Goal: Task Accomplishment & Management: Use online tool/utility

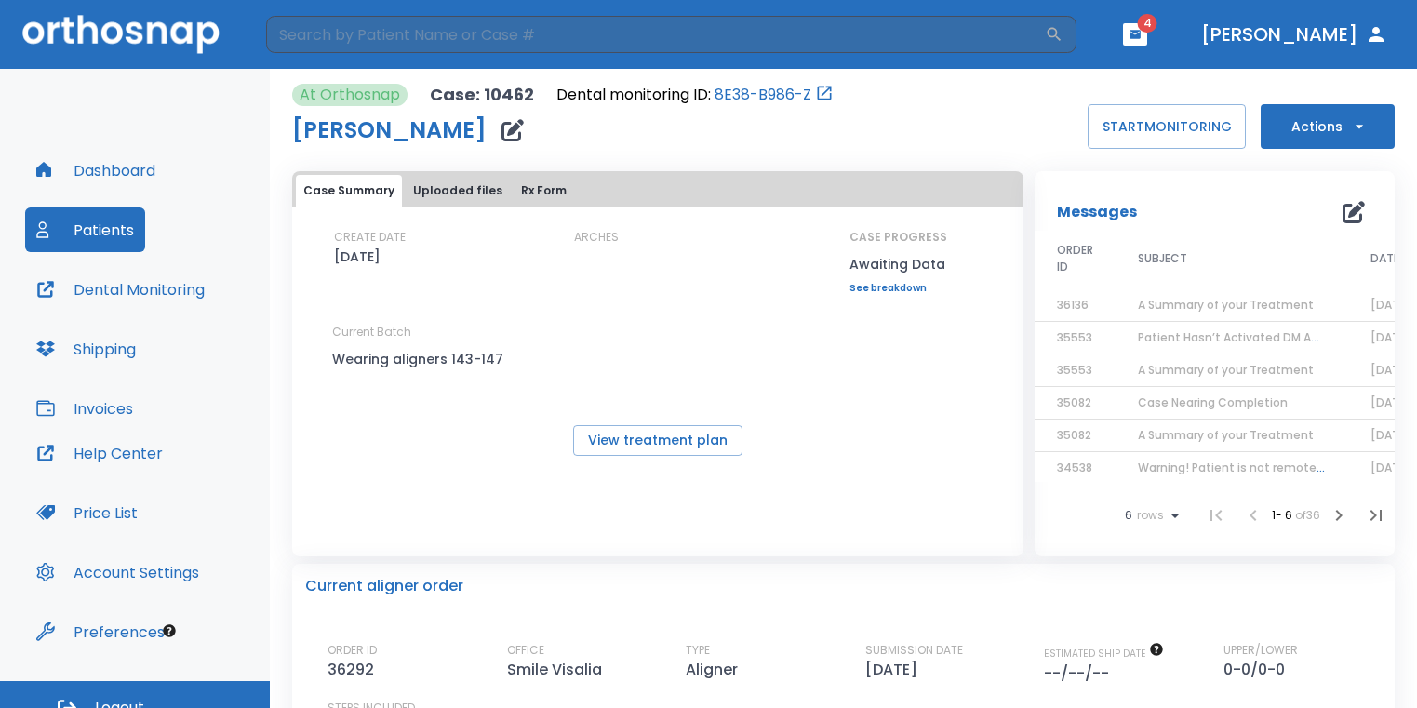
scroll to position [22, 0]
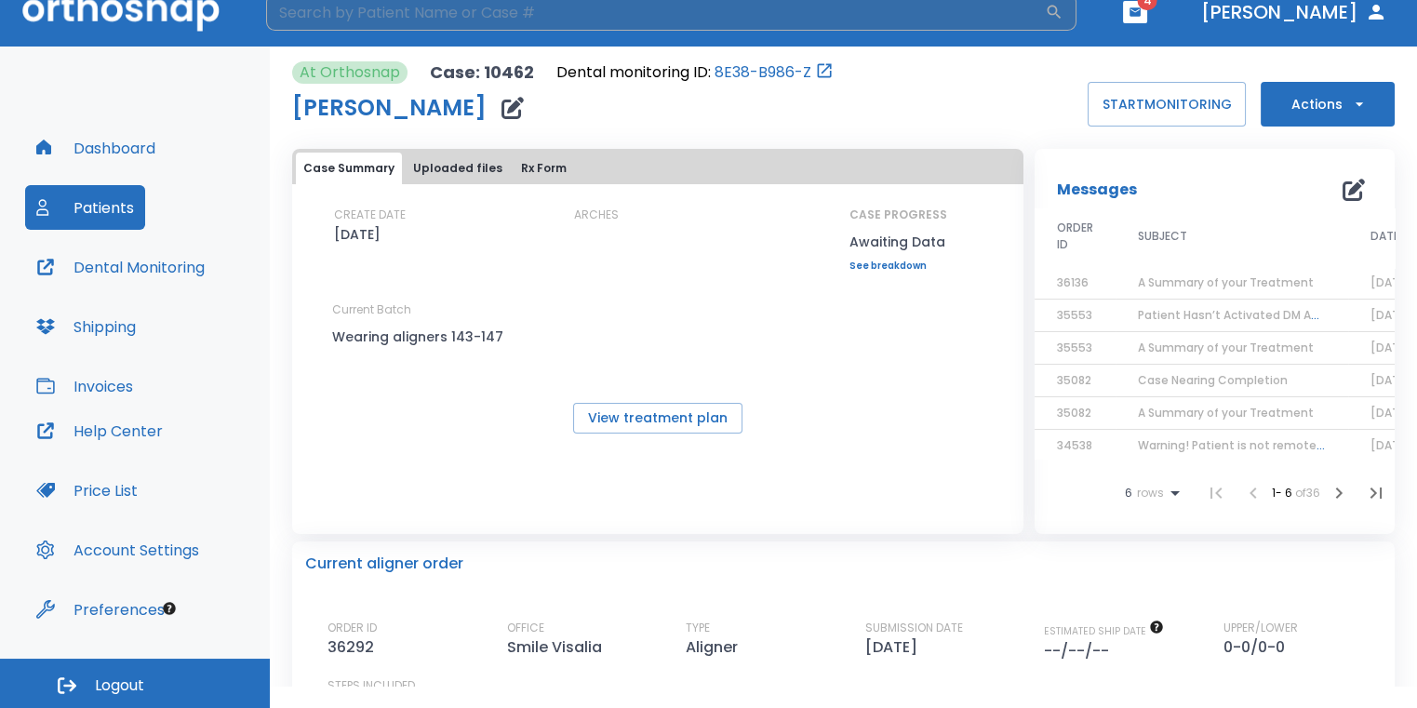
click at [374, 24] on input "search" at bounding box center [655, 11] width 779 height 37
type input "[PERSON_NAME]"
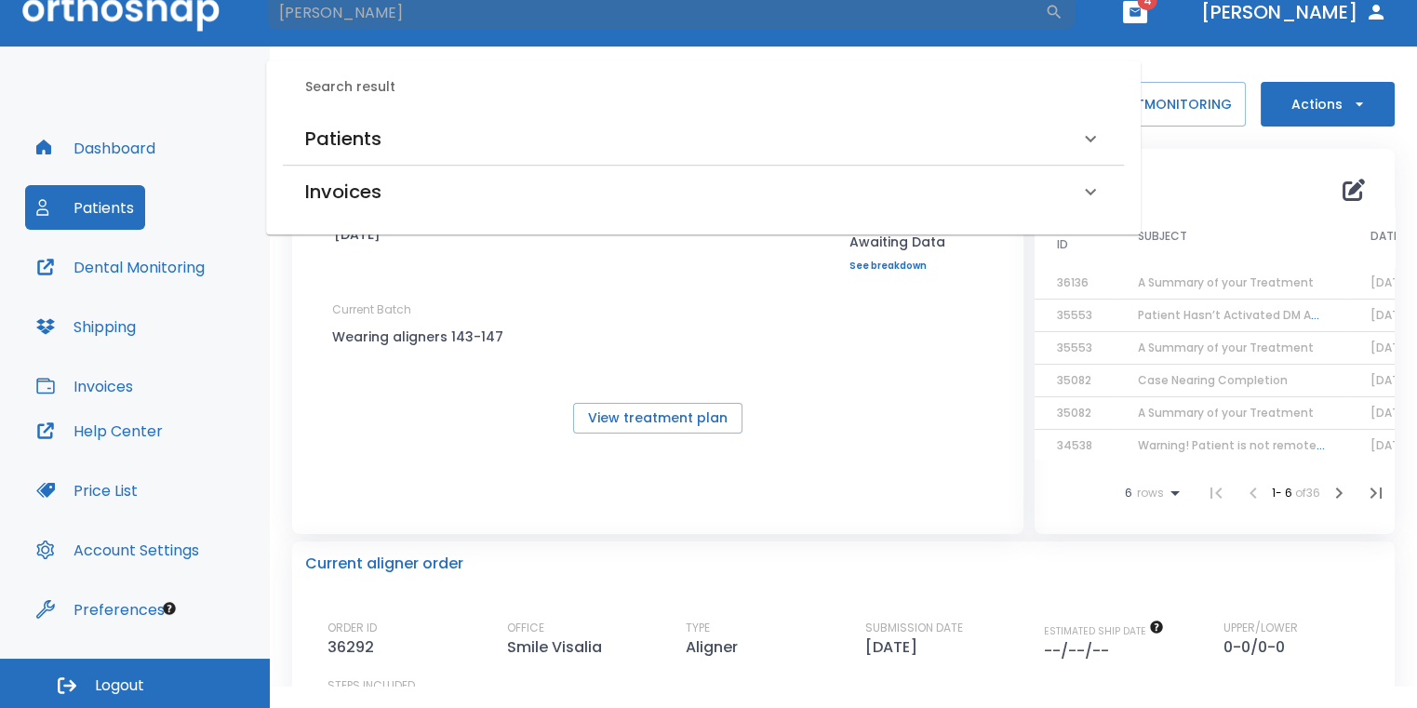
click at [395, 142] on div "Patients" at bounding box center [692, 139] width 774 height 30
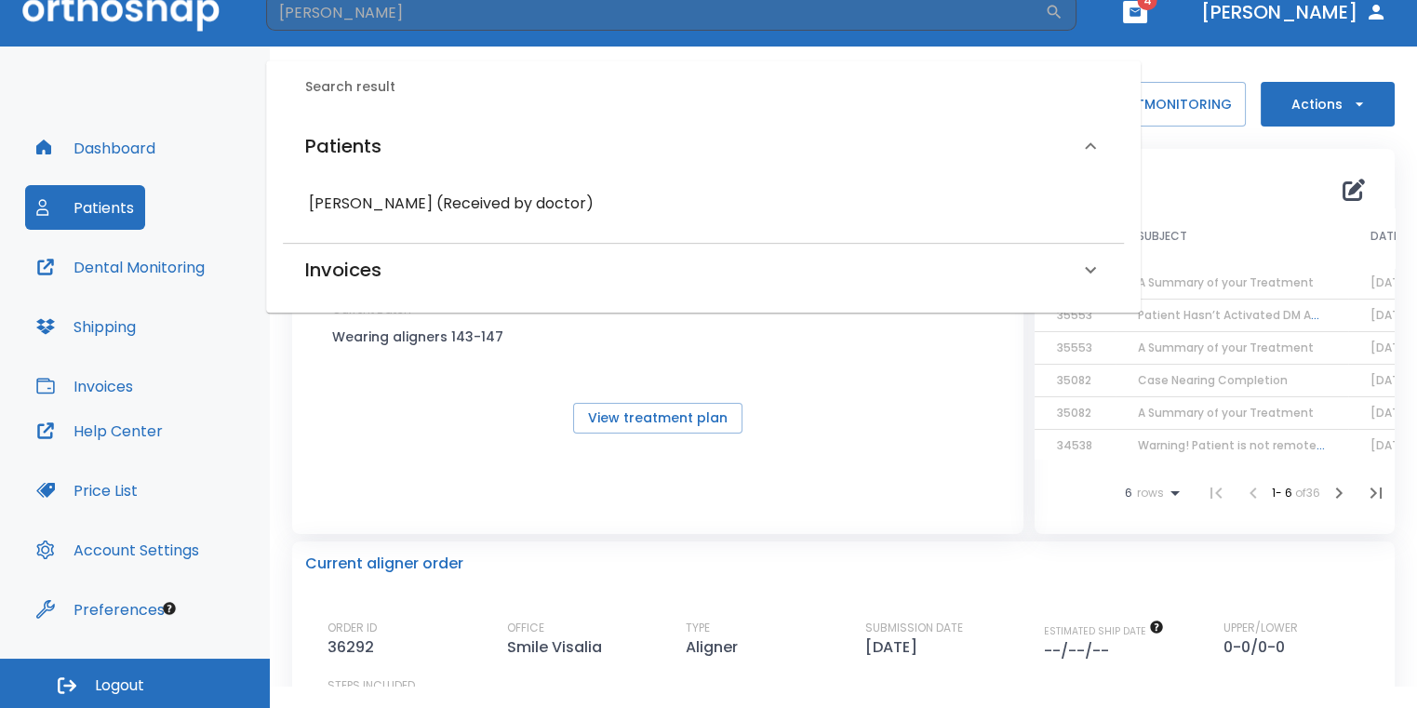
click at [378, 201] on h6 "[PERSON_NAME] (Received by doctor)" at bounding box center [703, 204] width 789 height 26
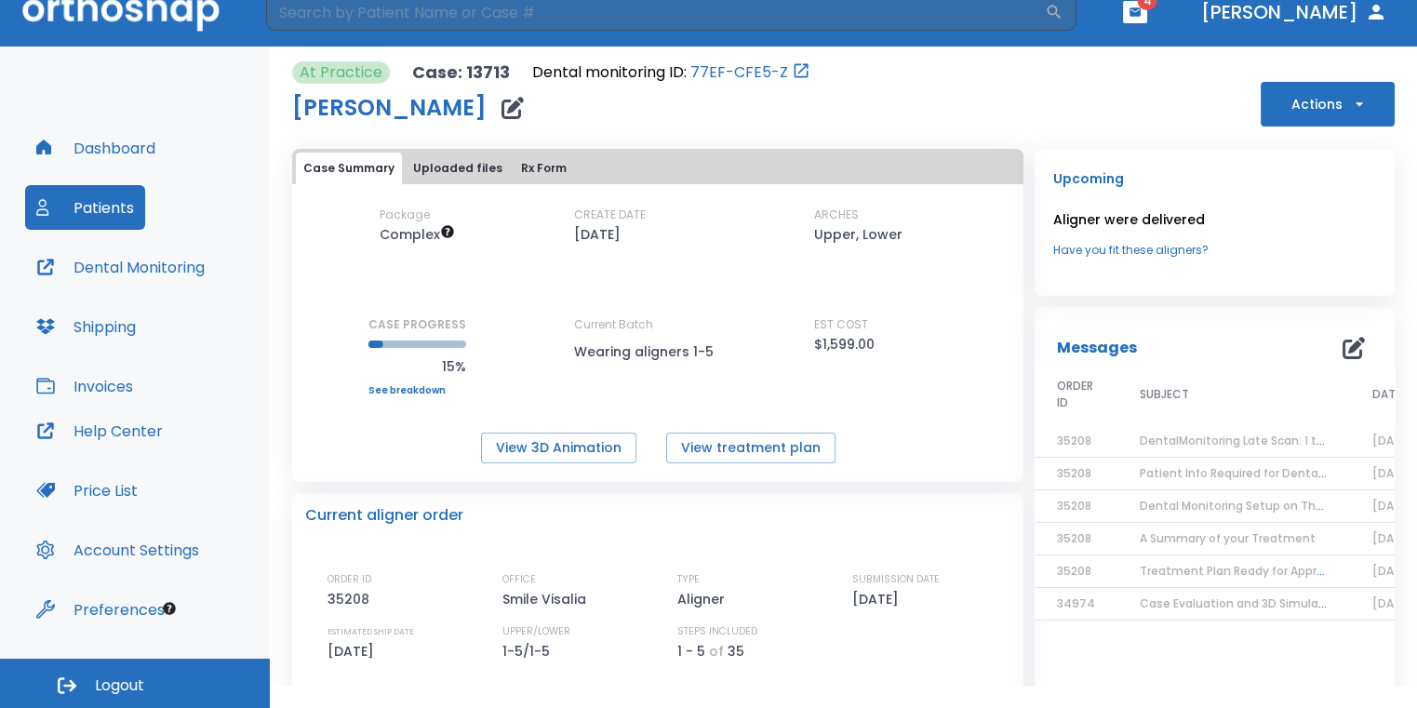
click at [191, 263] on button "Dental Monitoring" at bounding box center [120, 267] width 191 height 45
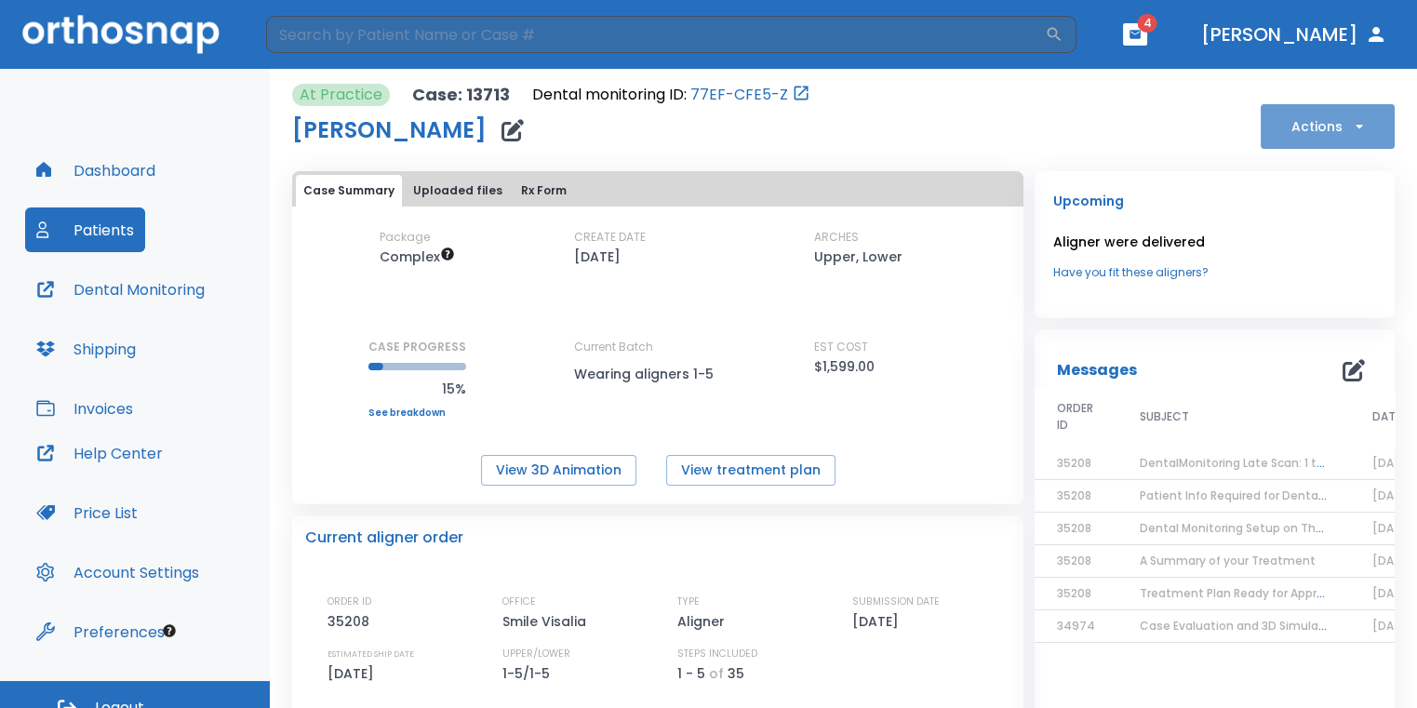
click at [1314, 120] on button "Actions" at bounding box center [1328, 126] width 134 height 45
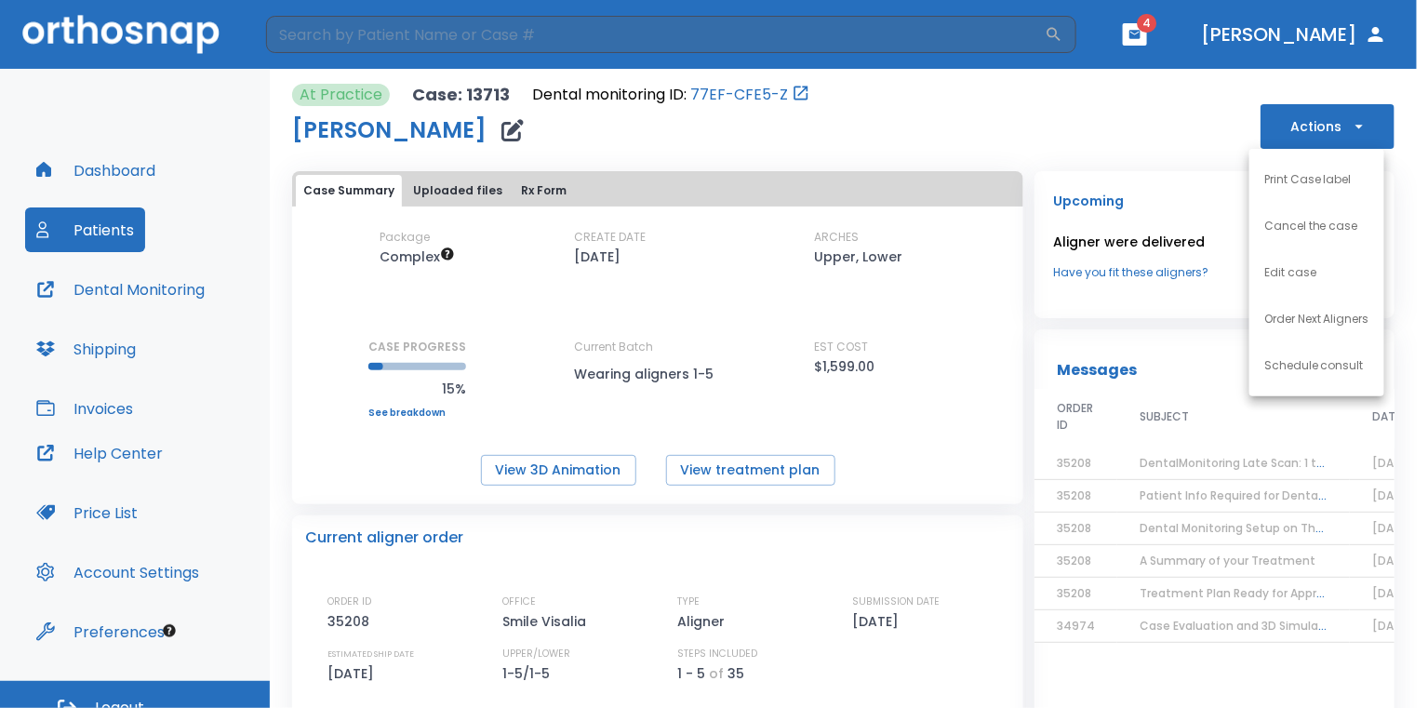
click at [1319, 323] on p "Order Next Aligners" at bounding box center [1317, 319] width 105 height 17
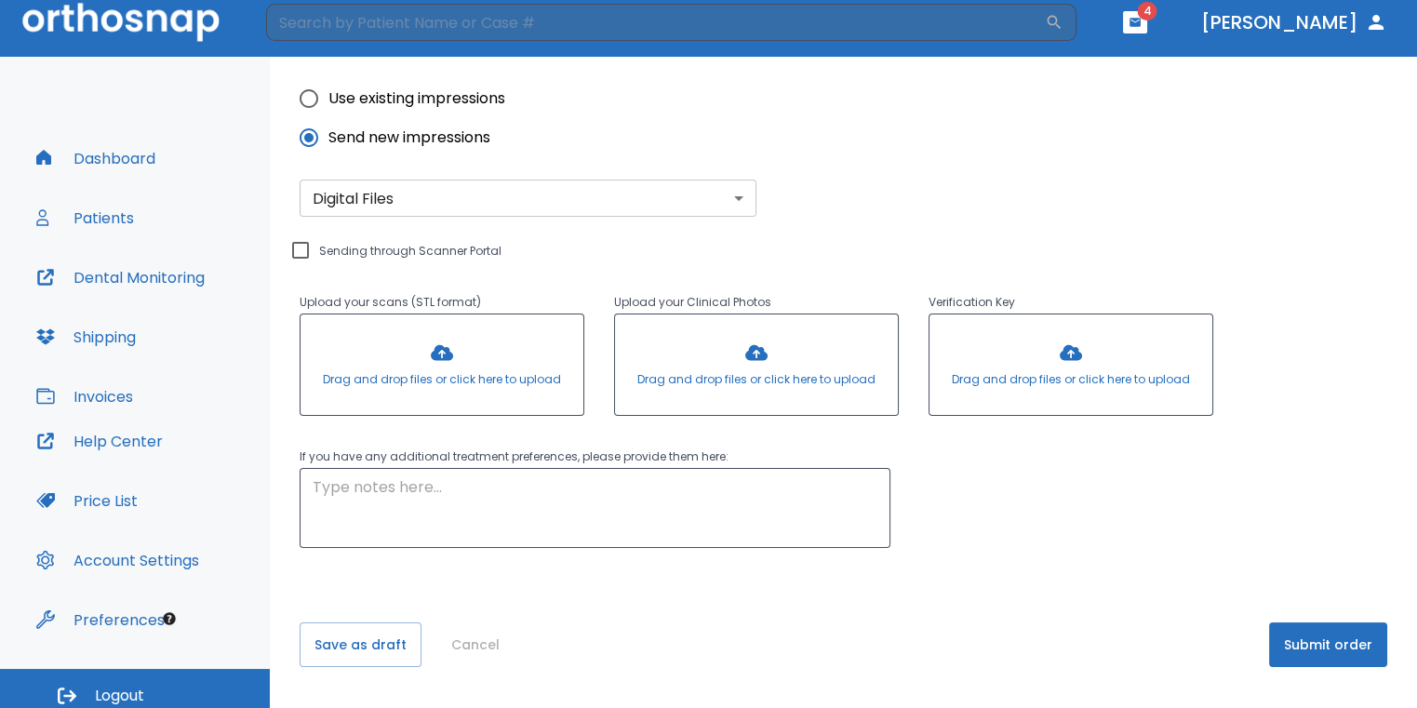
scroll to position [22, 0]
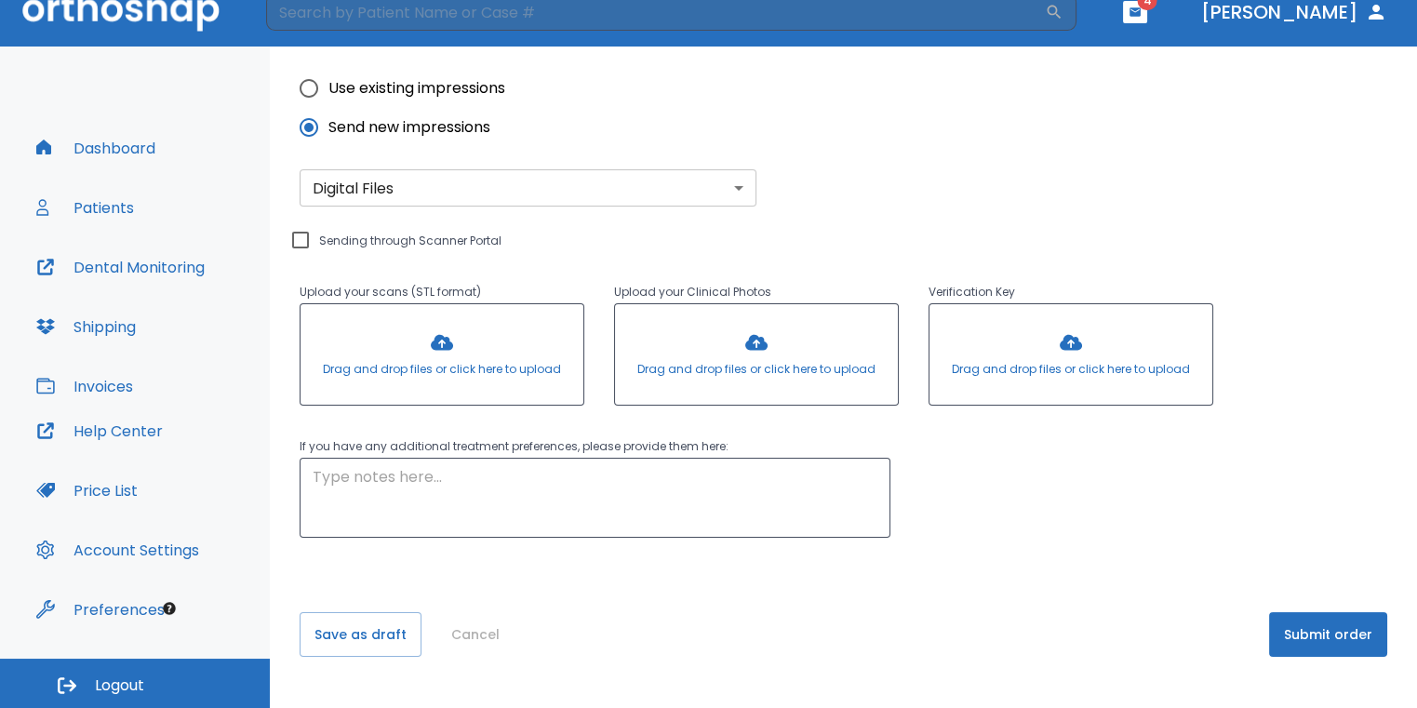
drag, startPoint x: 313, startPoint y: 87, endPoint x: 382, endPoint y: 106, distance: 72.5
click at [313, 87] on input "Use existing impressions" at bounding box center [308, 88] width 39 height 39
radio input "true"
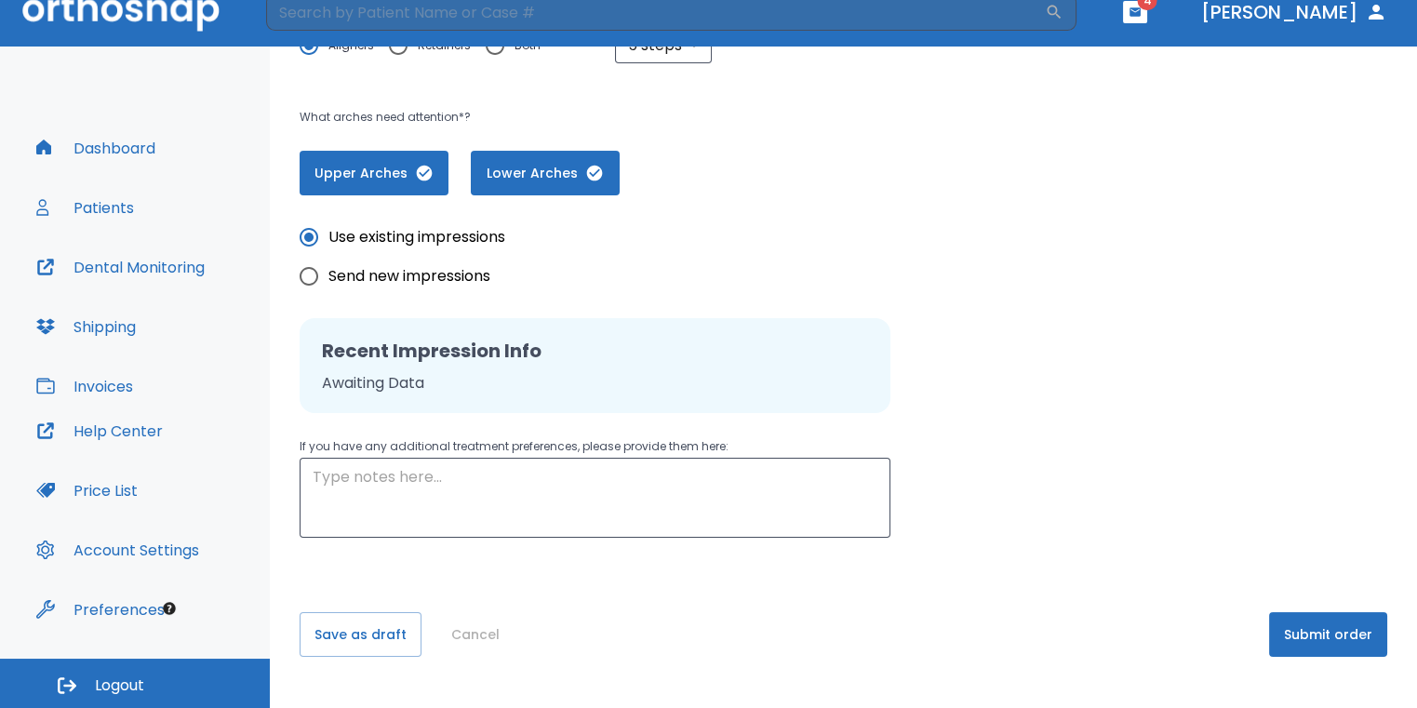
click at [1352, 622] on button "Submit order" at bounding box center [1328, 634] width 118 height 45
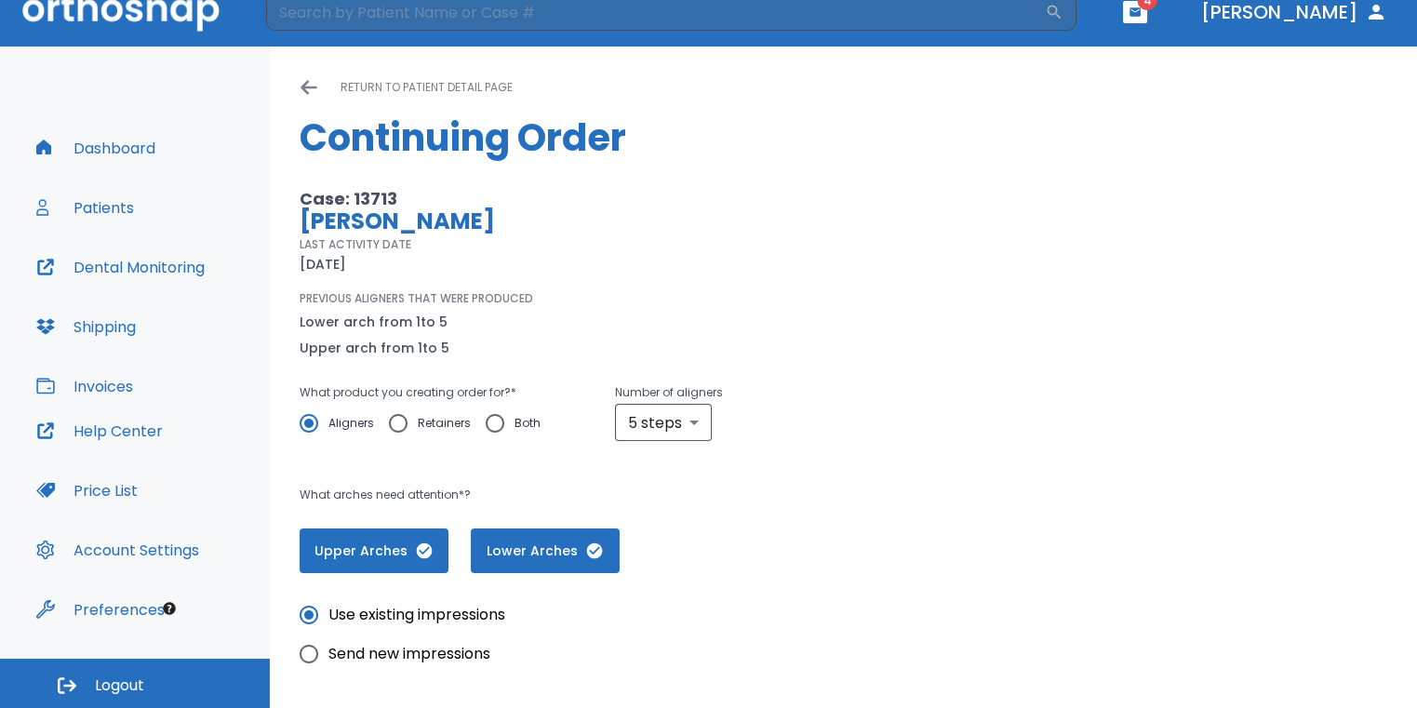
scroll to position [0, 0]
